Goal: Task Accomplishment & Management: Use online tool/utility

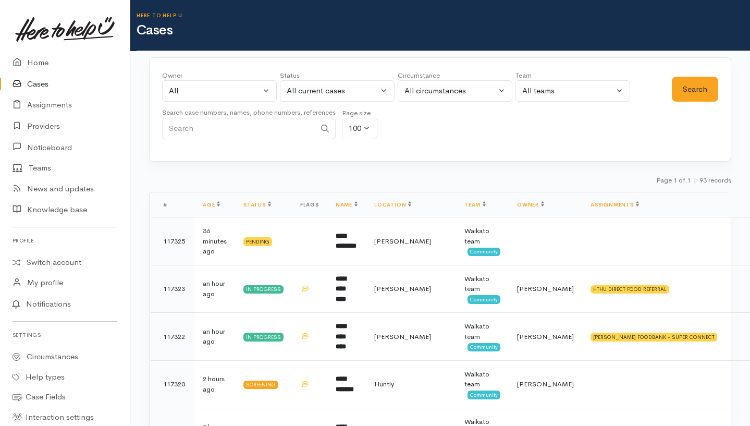
scroll to position [859, 0]
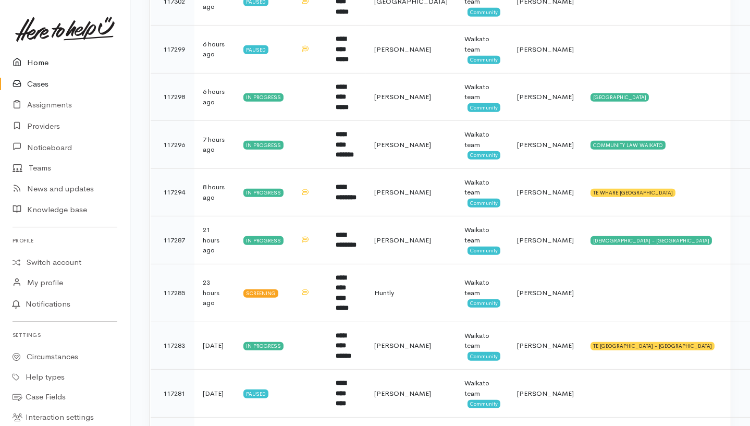
click at [38, 63] on link "Home" at bounding box center [65, 62] width 130 height 21
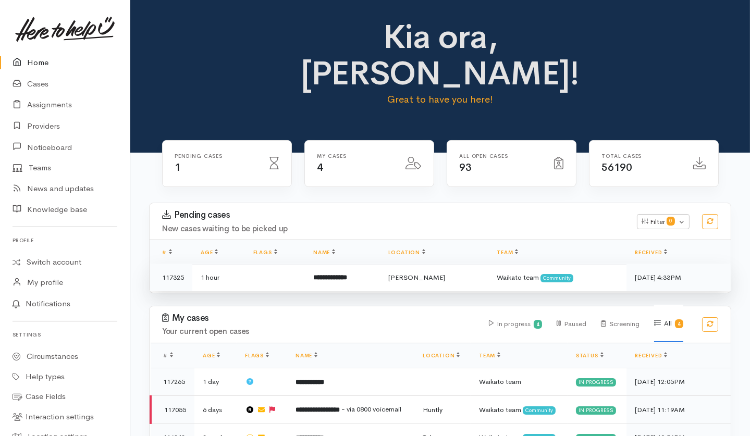
drag, startPoint x: 299, startPoint y: 244, endPoint x: 251, endPoint y: 231, distance: 50.0
click at [251, 264] on td at bounding box center [275, 278] width 60 height 28
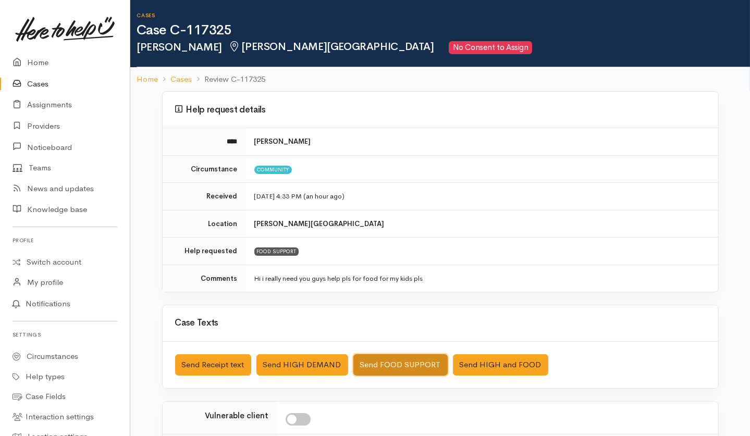
click at [377, 366] on button "Send FOOD SUPPORT" at bounding box center [400, 364] width 94 height 21
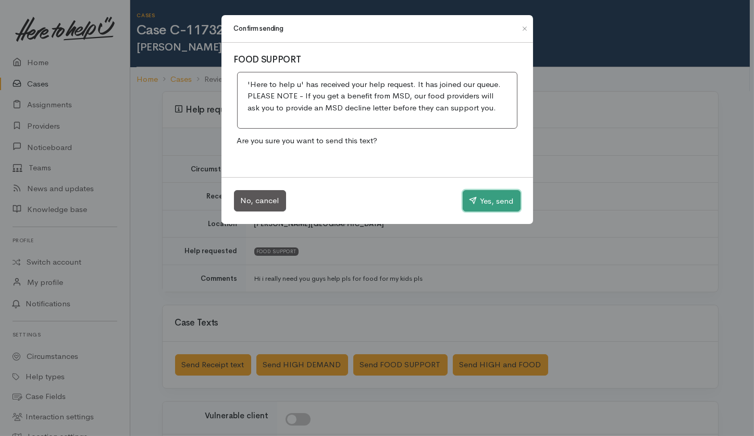
click at [491, 209] on button "Yes, send" at bounding box center [492, 201] width 58 height 22
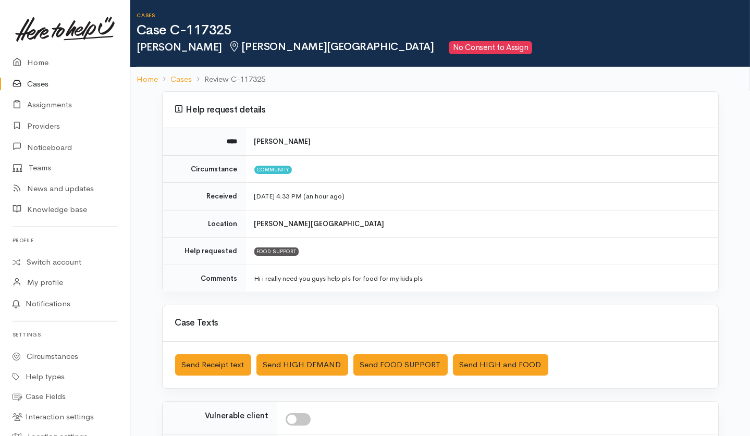
click at [40, 78] on link "Cases" at bounding box center [65, 83] width 130 height 21
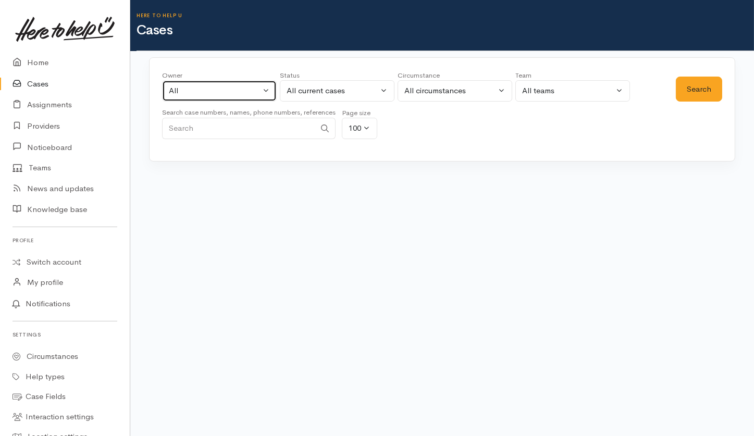
click at [241, 97] on button "All" at bounding box center [219, 90] width 115 height 21
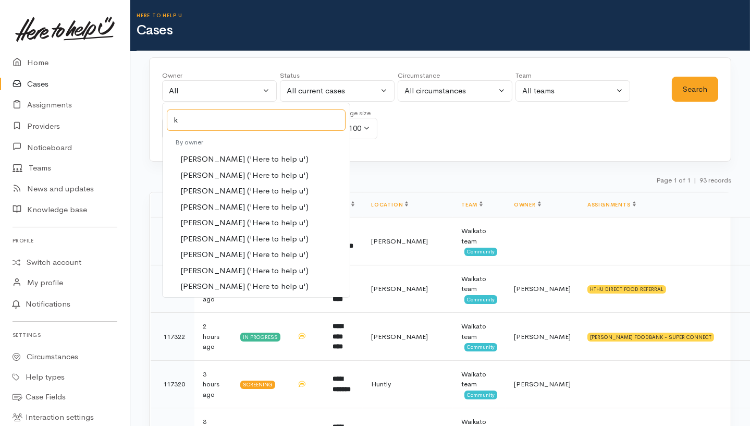
type input "k"
click at [236, 234] on span "[PERSON_NAME] ('Here to help u')" at bounding box center [244, 239] width 128 height 12
select select "1252"
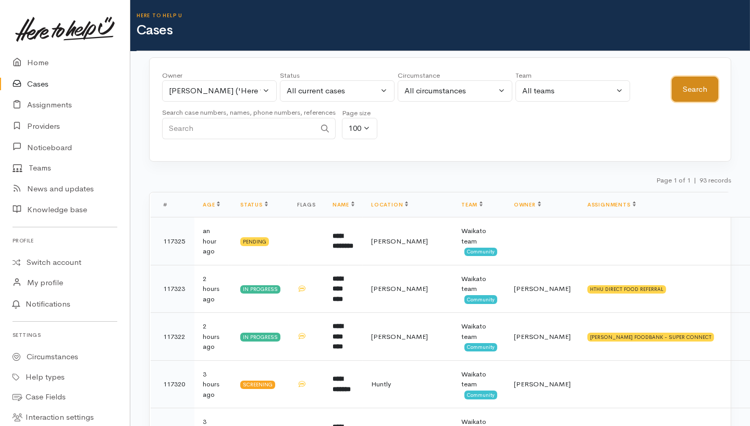
click at [689, 89] on button "Search" at bounding box center [695, 90] width 46 height 26
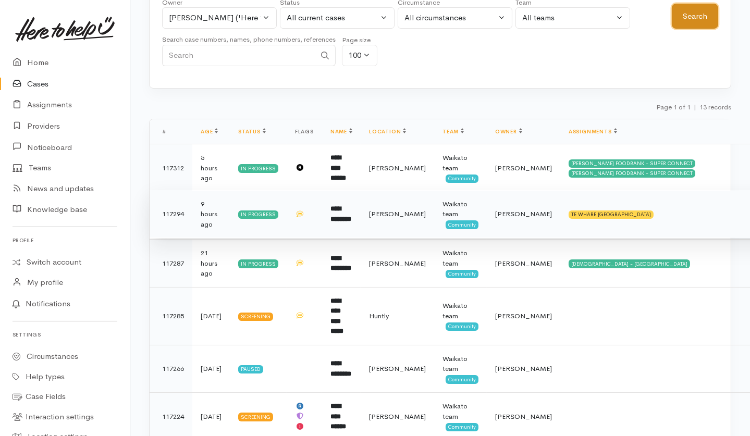
scroll to position [157, 0]
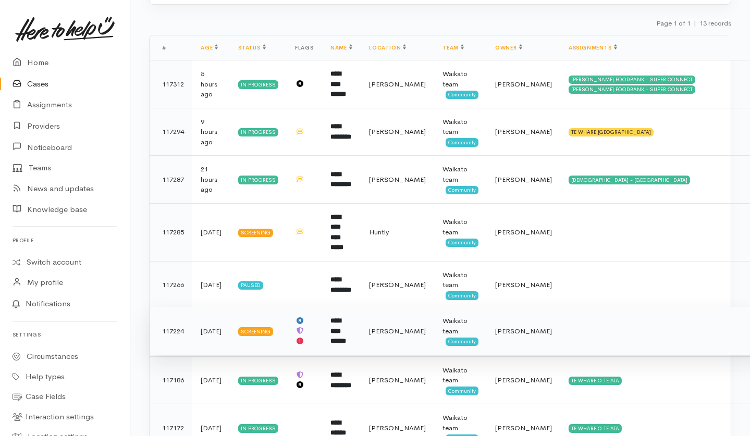
click at [579, 319] on td at bounding box center [668, 331] width 217 height 48
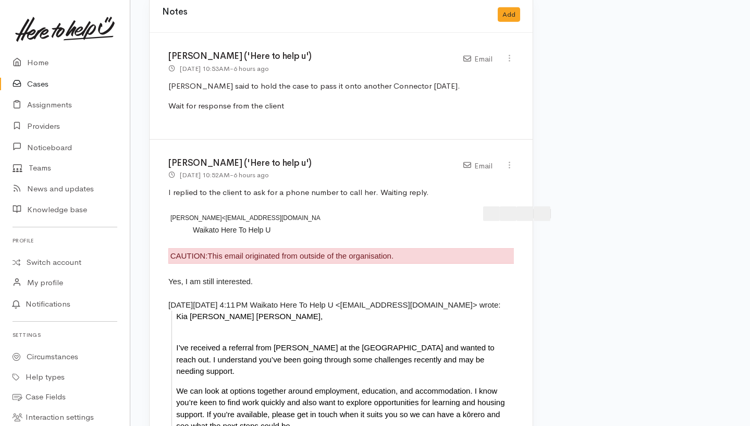
scroll to position [1299, 0]
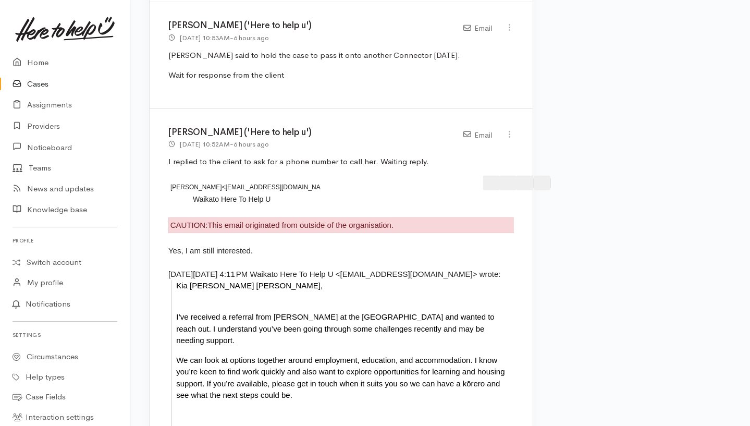
click at [38, 81] on link "Cases" at bounding box center [65, 83] width 130 height 21
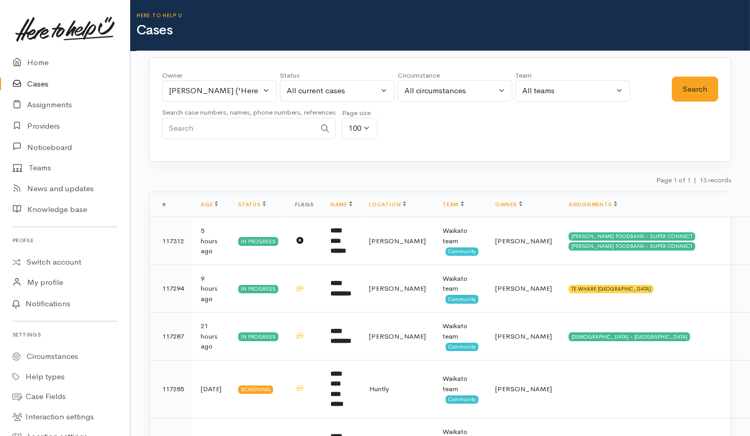
scroll to position [134, 0]
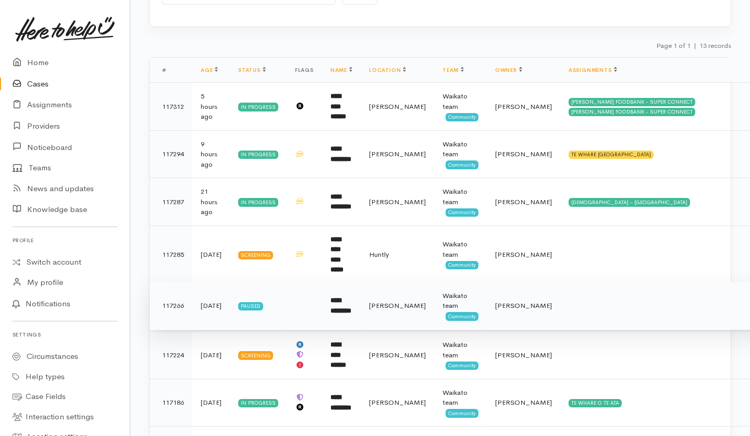
click at [560, 299] on td at bounding box center [668, 306] width 217 height 48
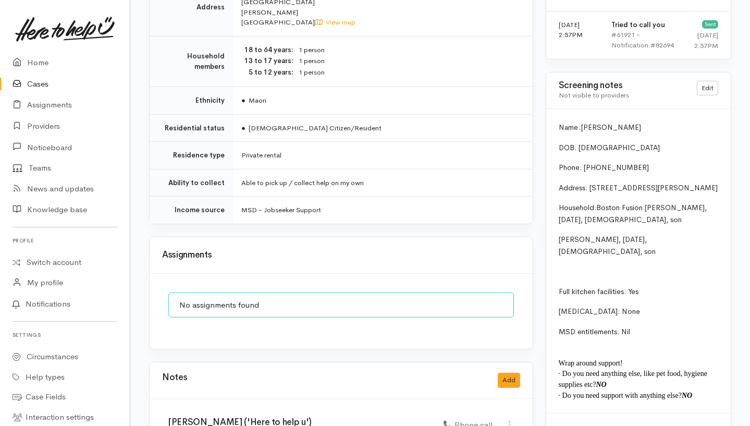
scroll to position [1058, 0]
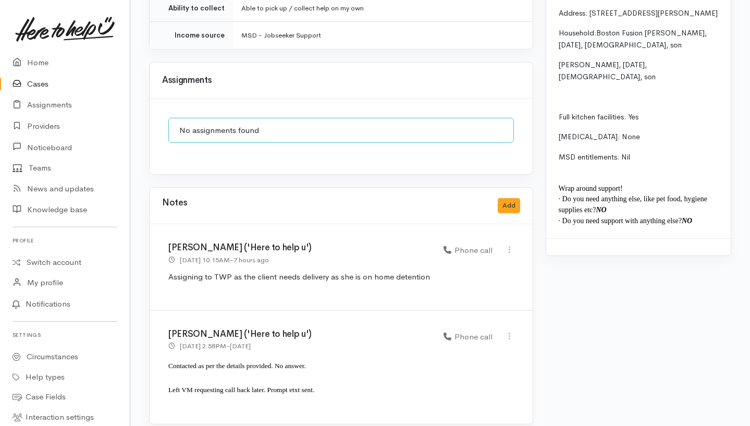
click at [28, 75] on link "Cases" at bounding box center [65, 83] width 130 height 21
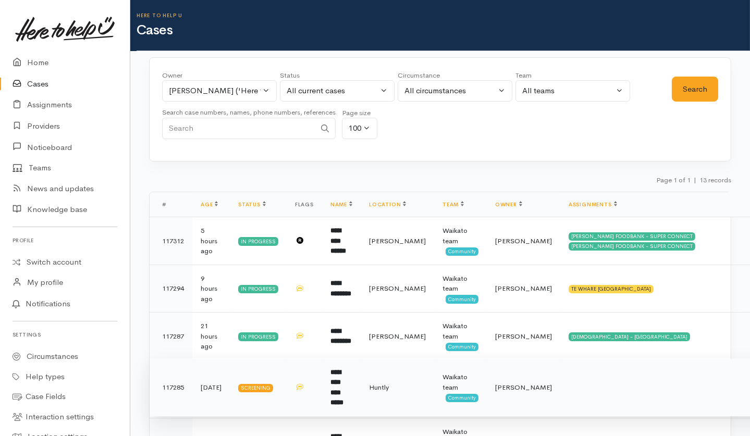
click at [361, 383] on td "**********" at bounding box center [341, 387] width 39 height 58
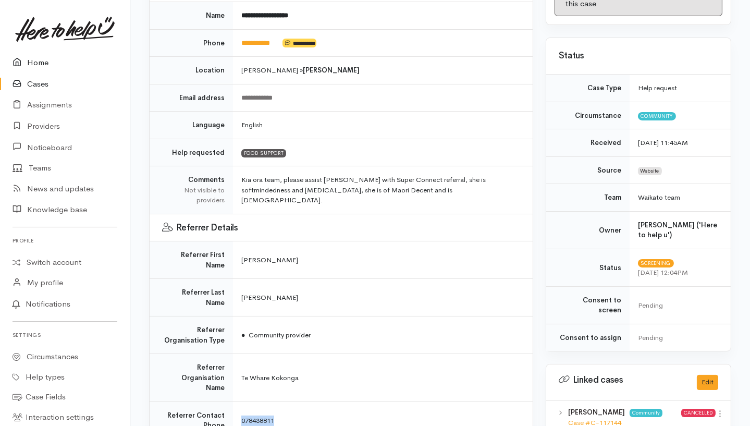
scroll to position [186, 0]
click at [48, 66] on link "Home" at bounding box center [65, 62] width 130 height 21
